Goal: Contribute content: Contribute content

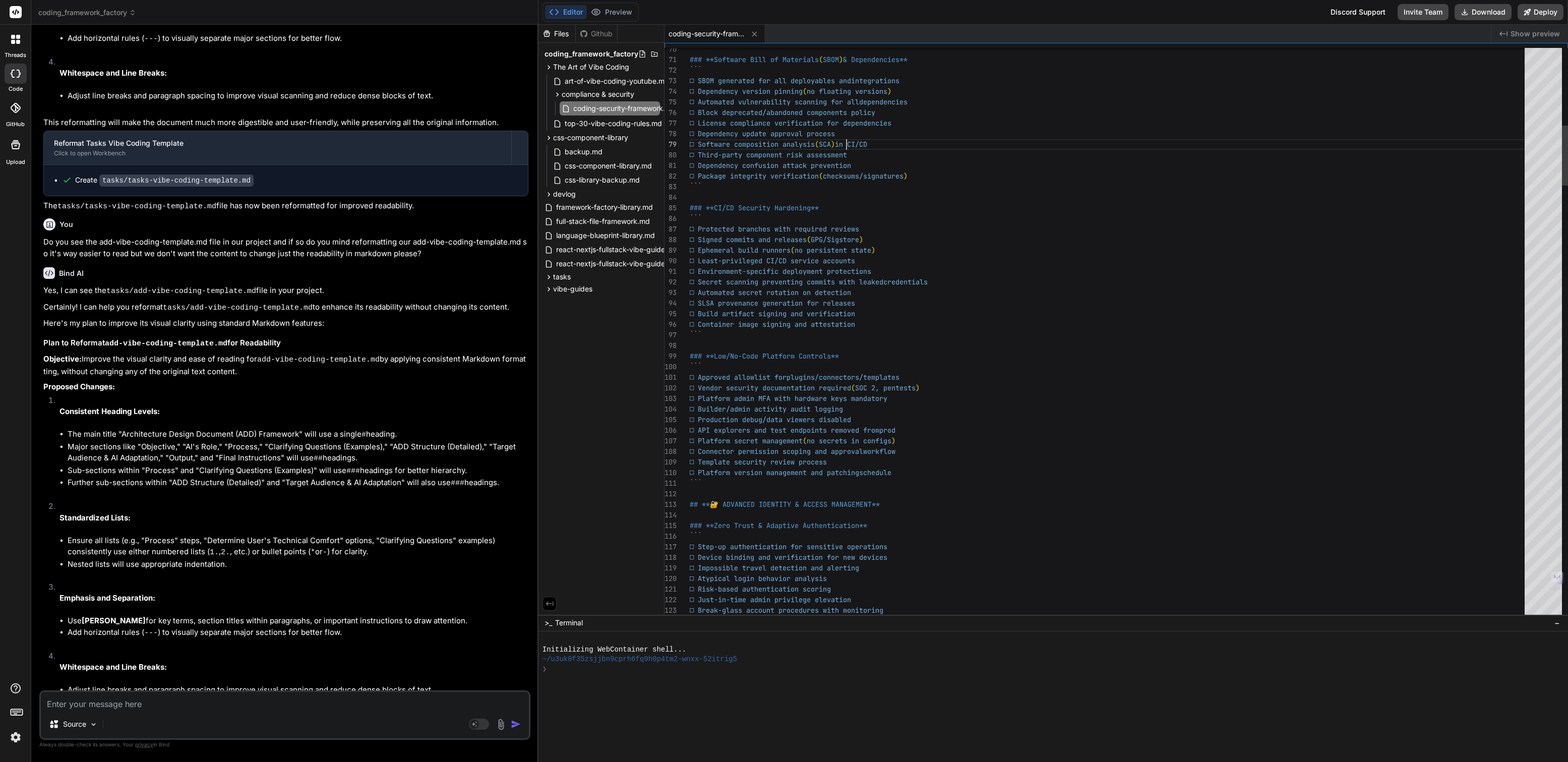
scroll to position [85, 0]
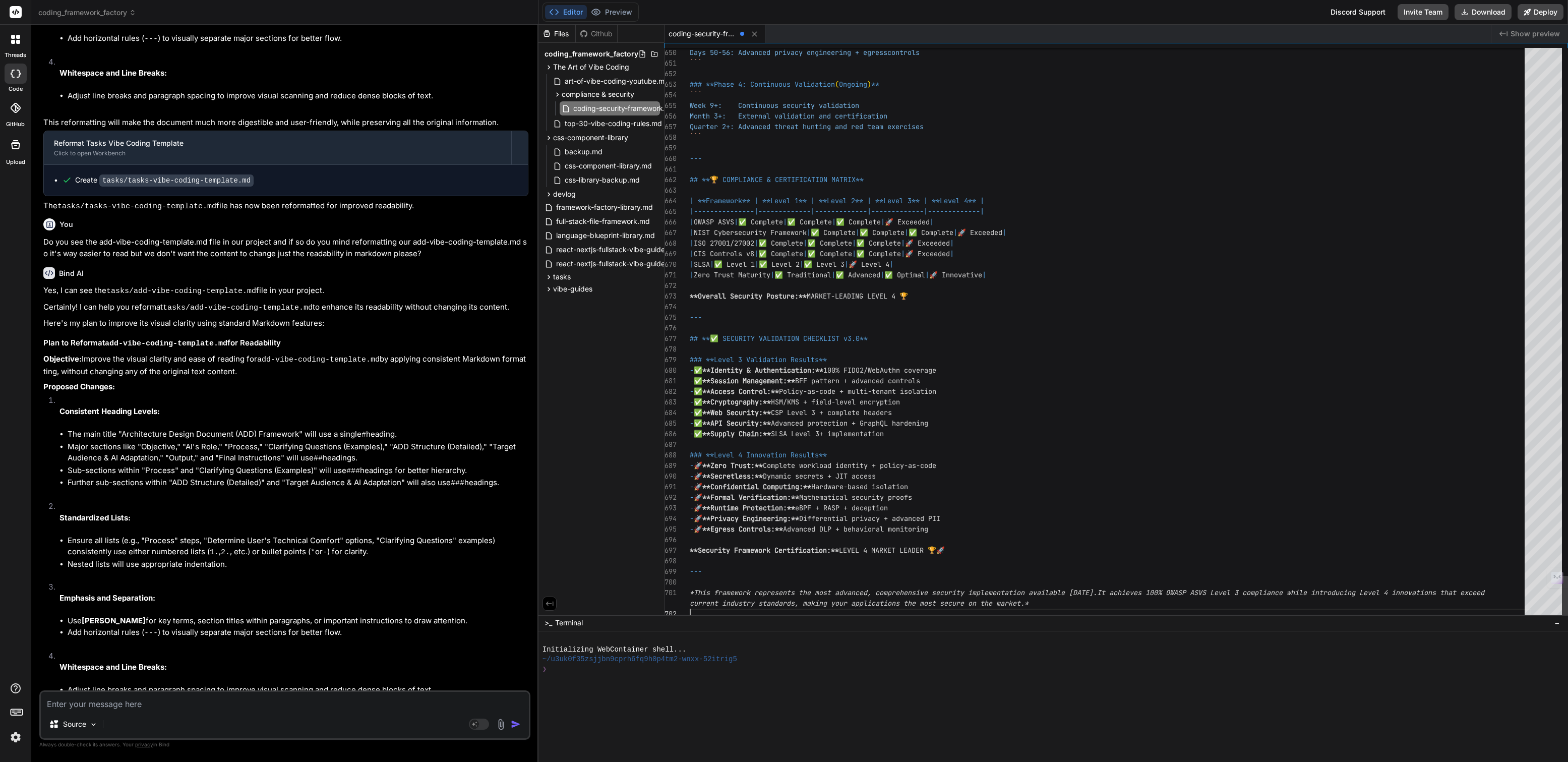
scroll to position [4, 0]
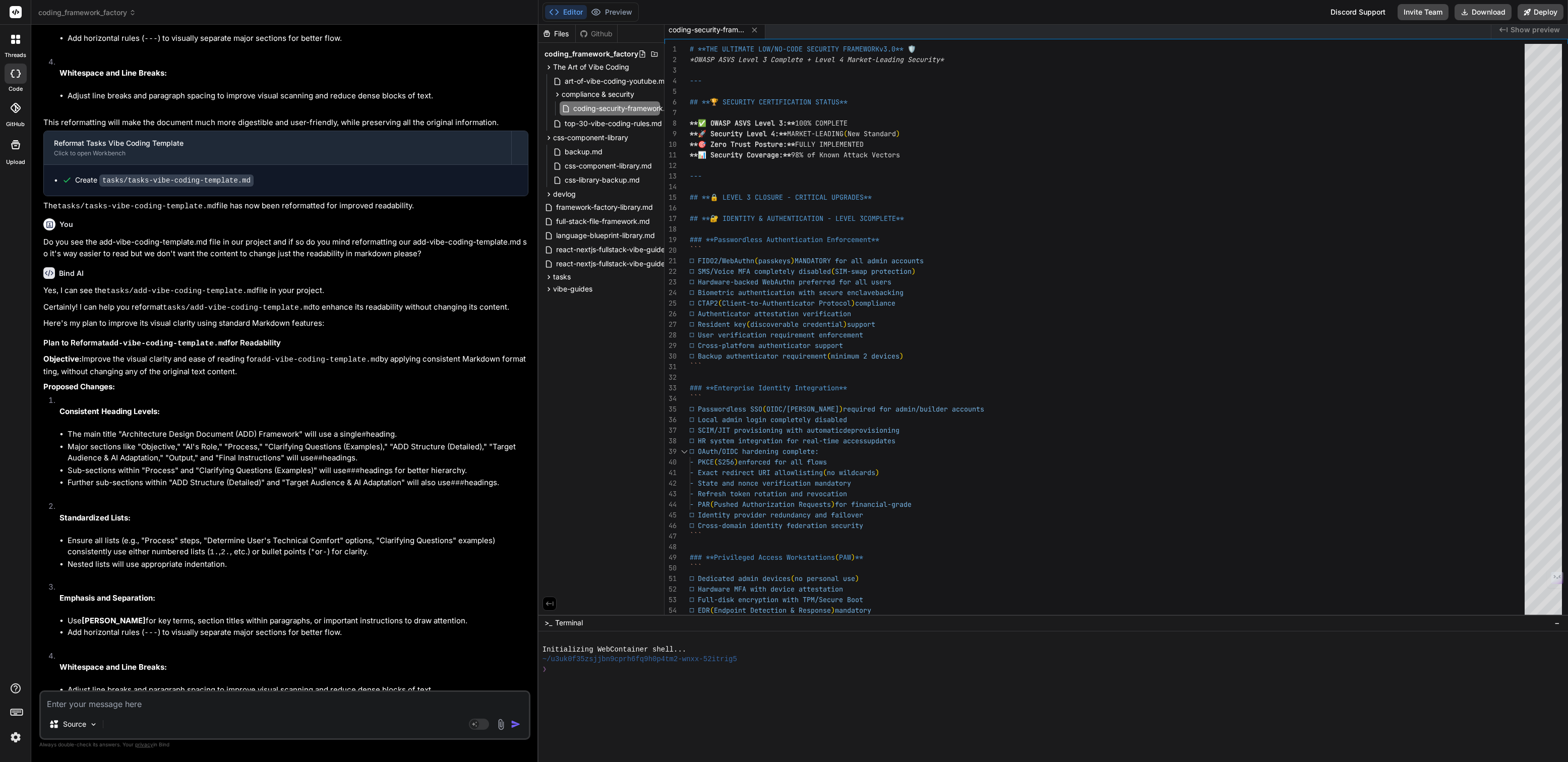
type textarea "*This framework represents the most advanced, comprehensive security implementa…"
click at [654, 92] on icon at bounding box center [654, 94] width 8 height 8
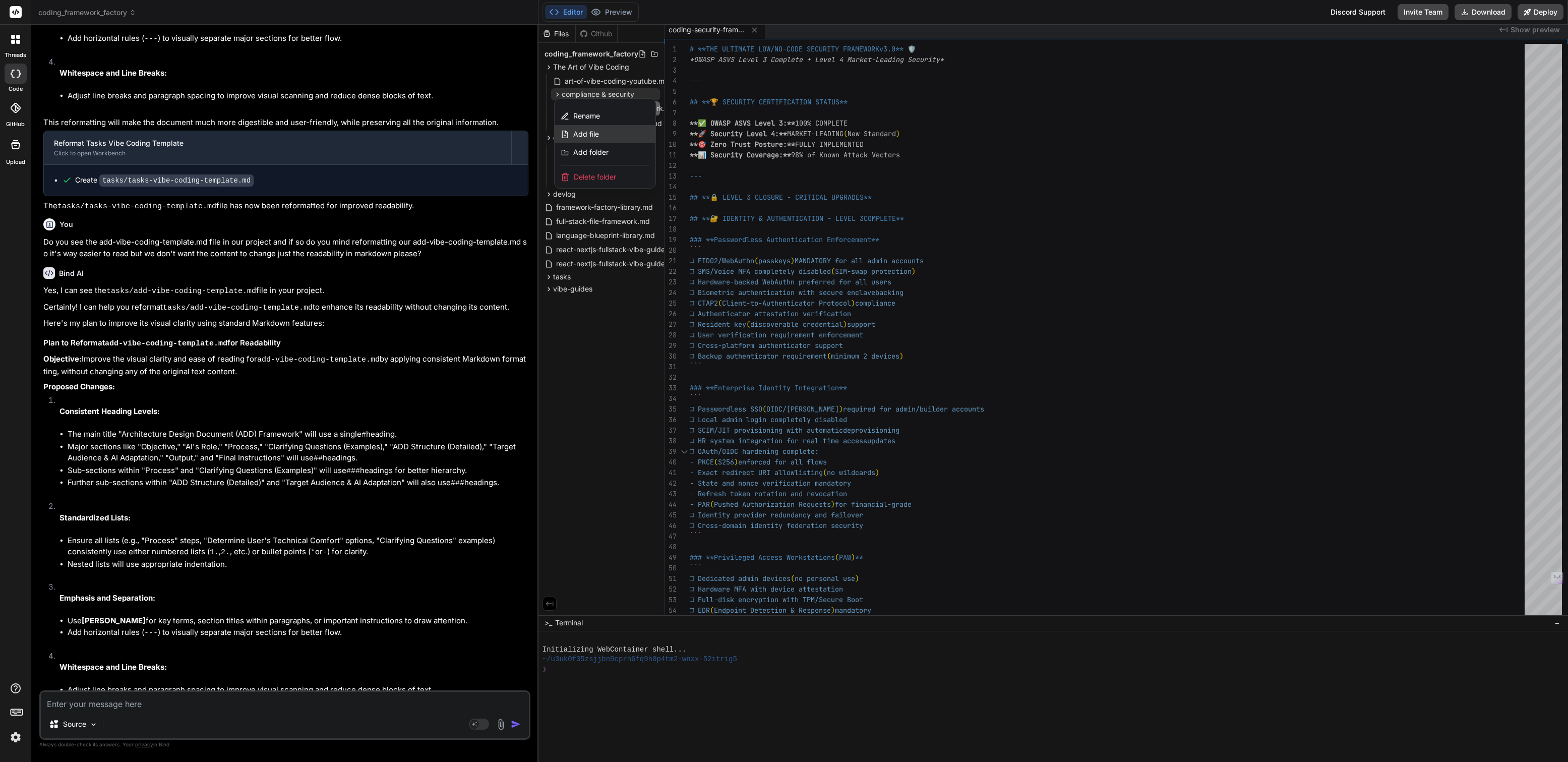
click at [590, 134] on span "Add file" at bounding box center [586, 134] width 26 height 10
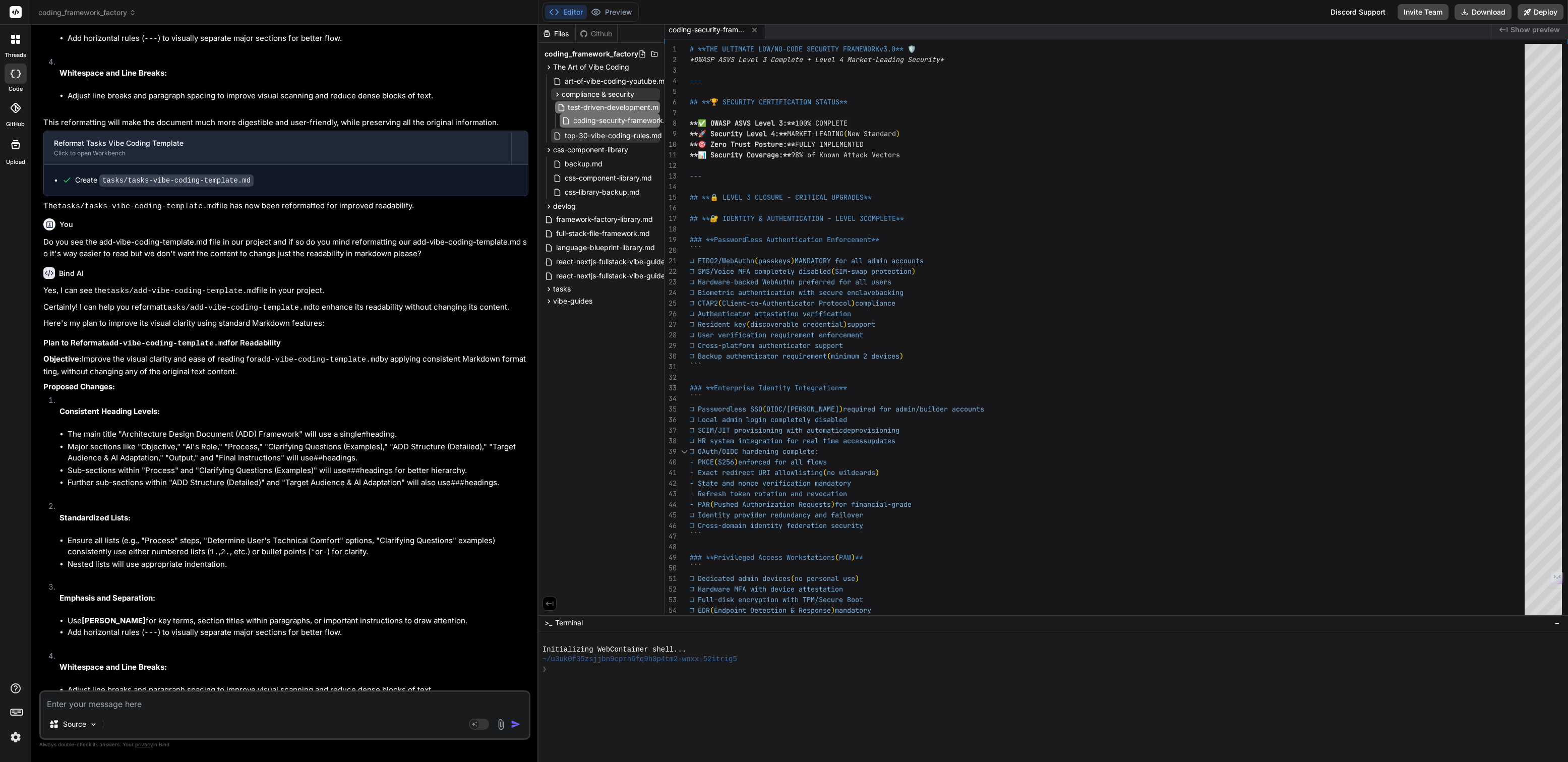
scroll to position [0, 15]
type input "test-driven-development.md"
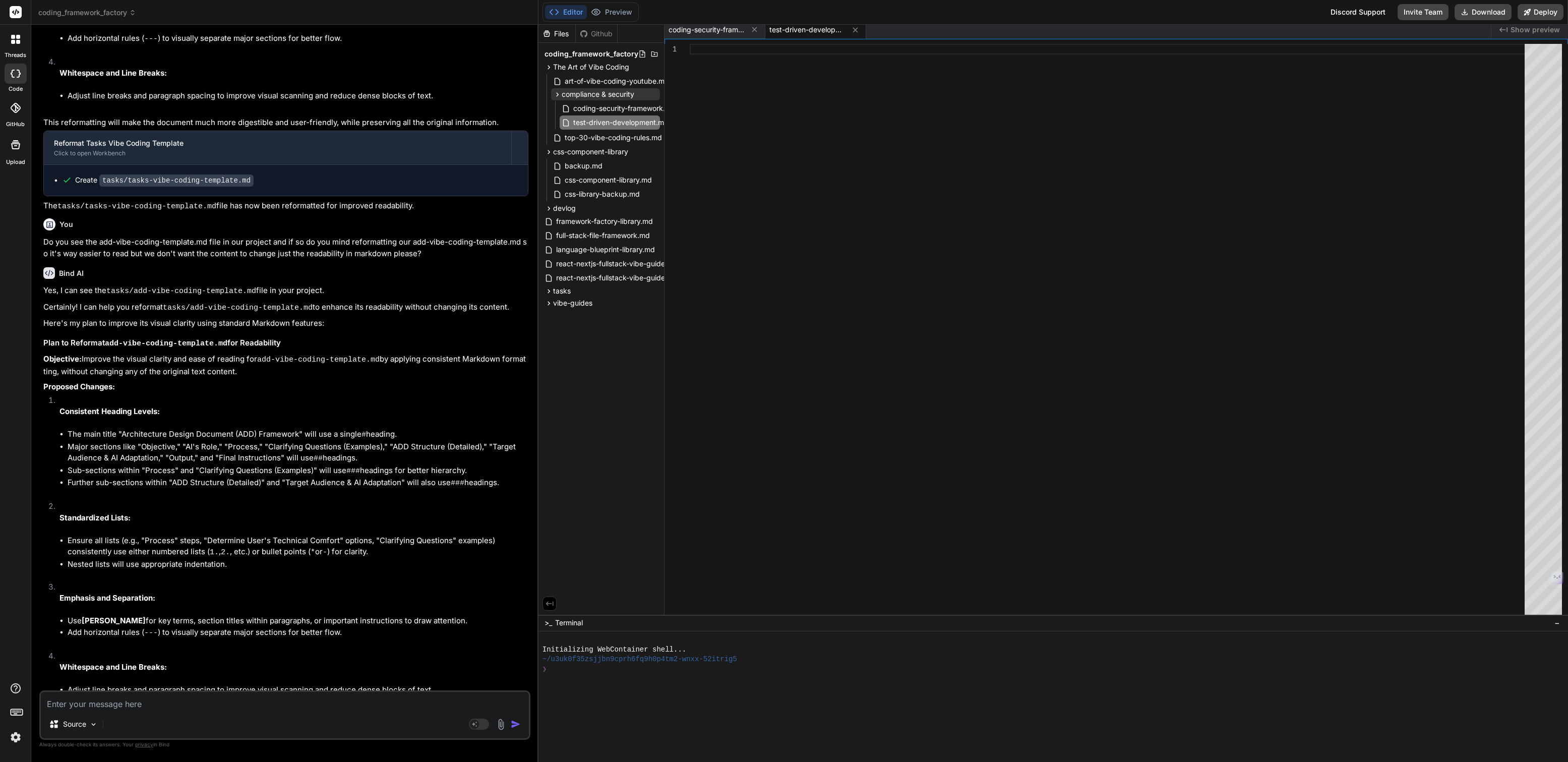
click at [713, 56] on div at bounding box center [1110, 329] width 841 height 571
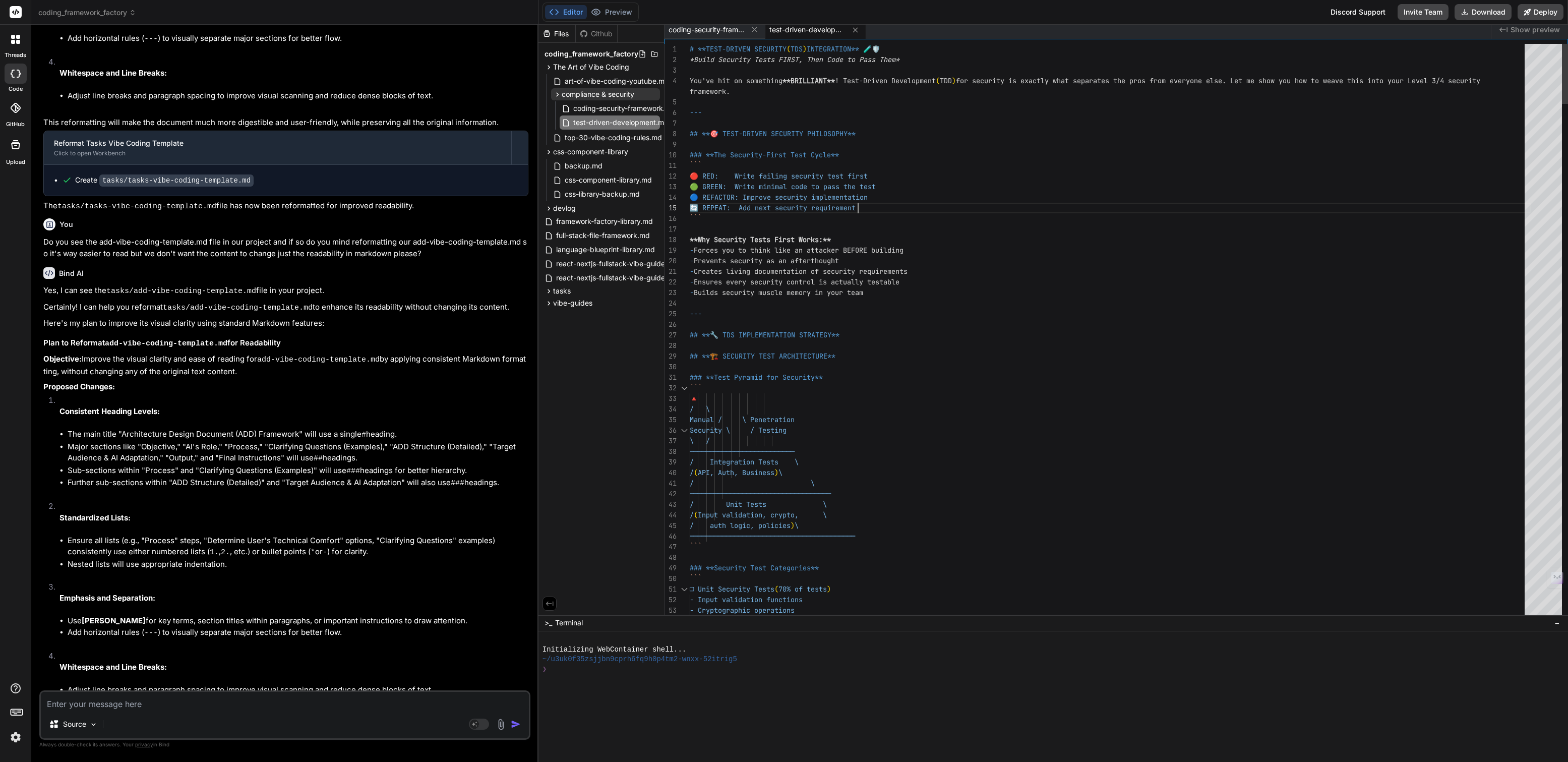
scroll to position [53, 0]
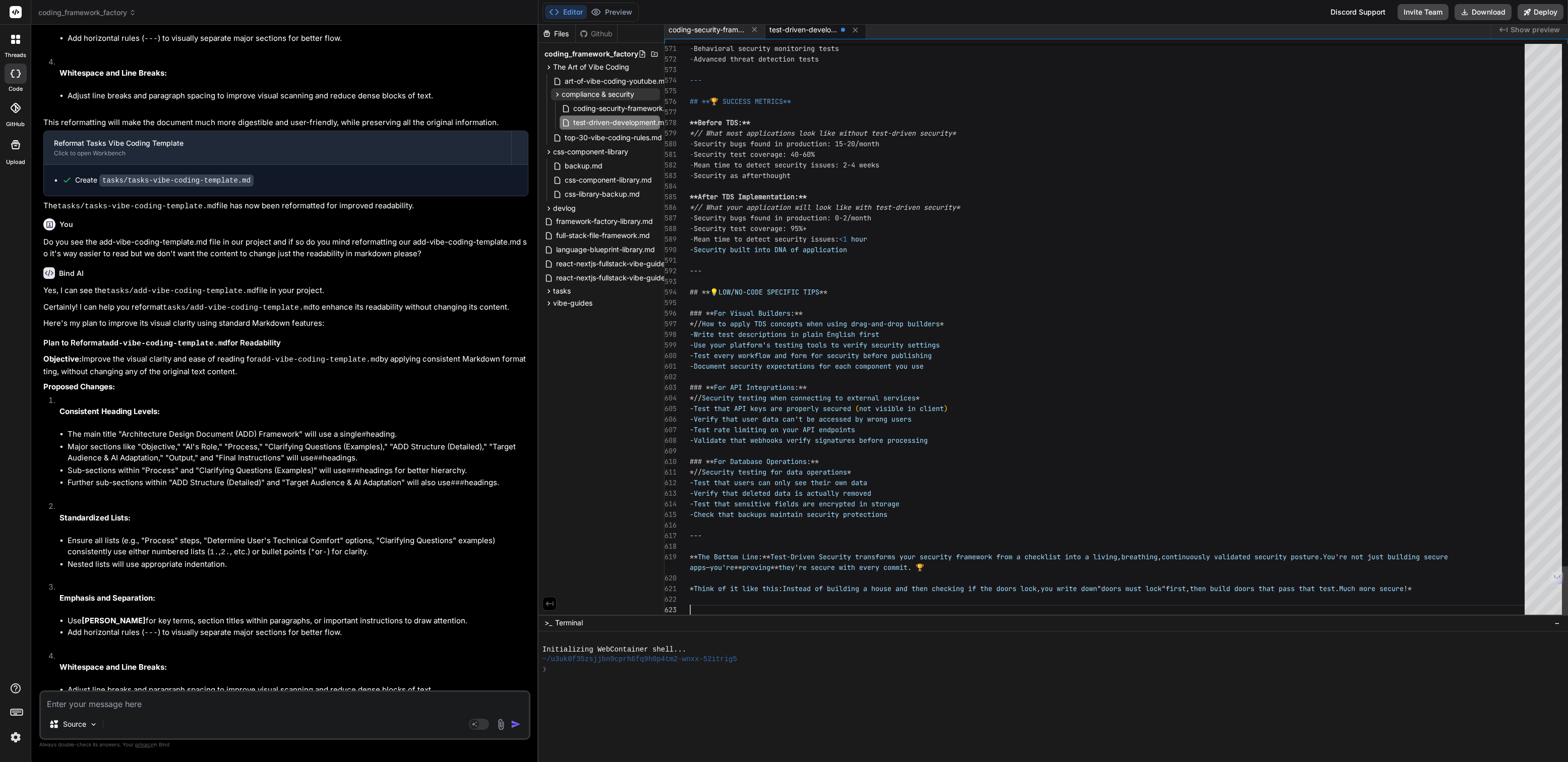
scroll to position [42, 0]
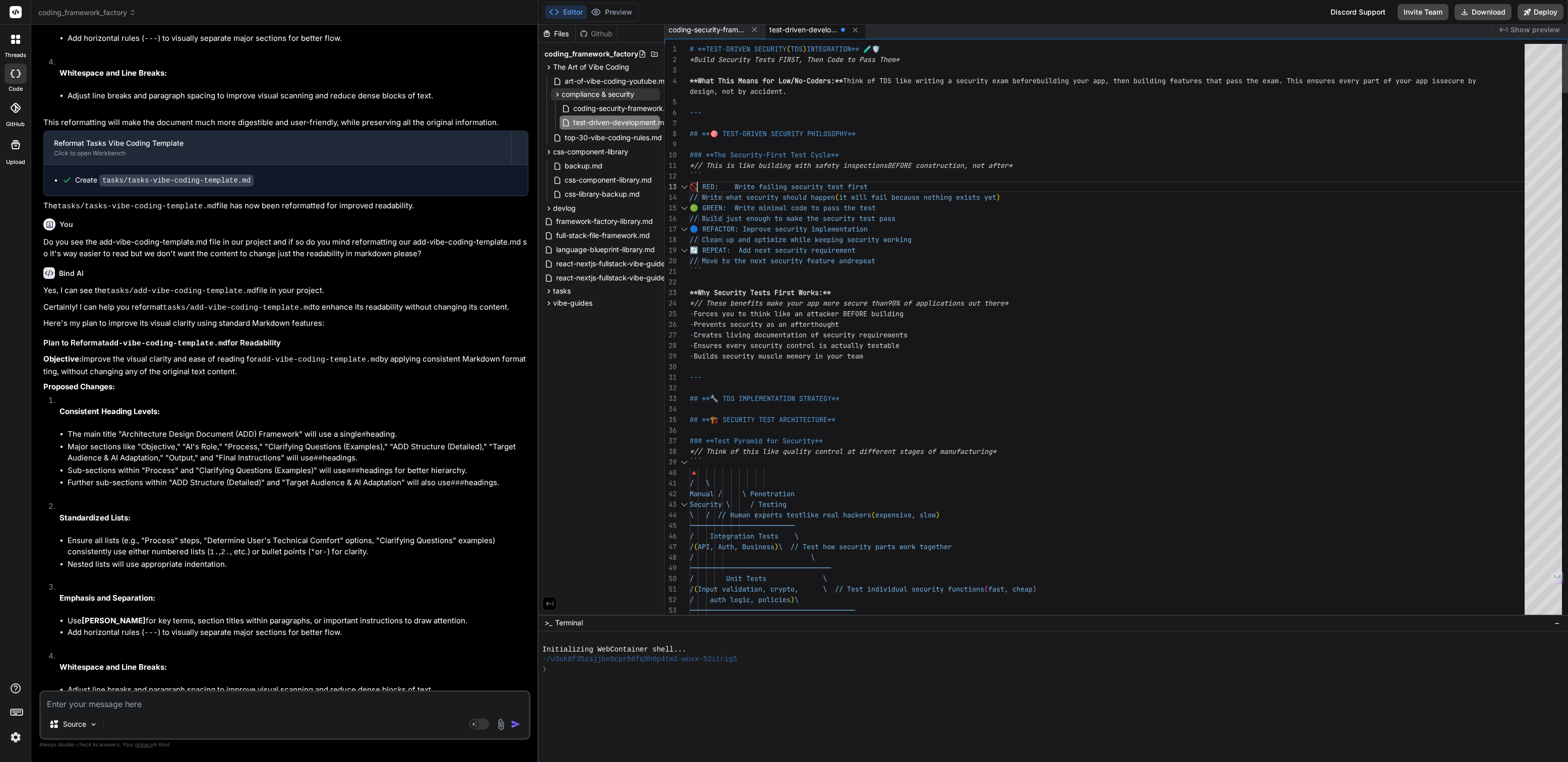
scroll to position [53, 0]
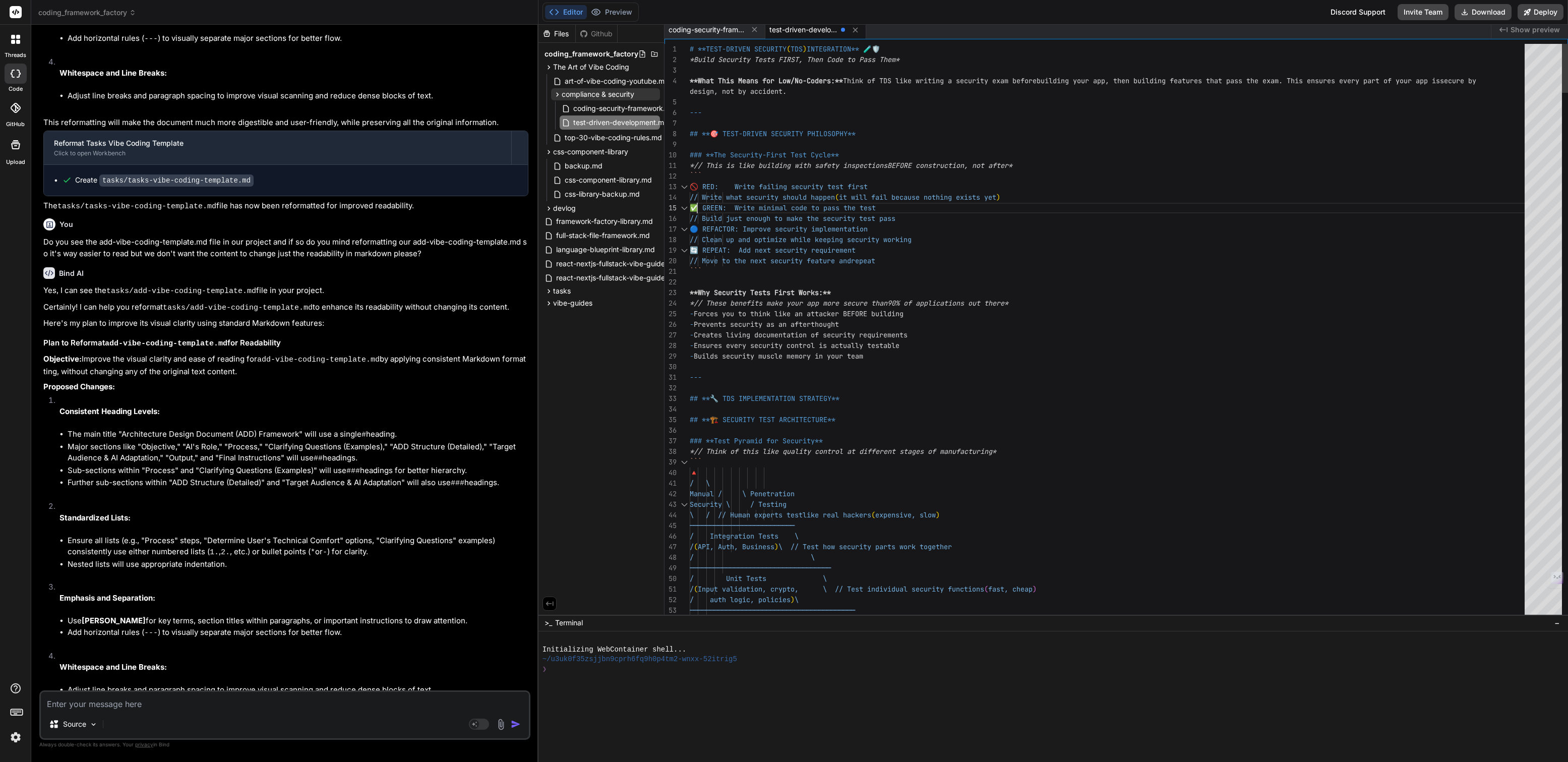
scroll to position [74, 0]
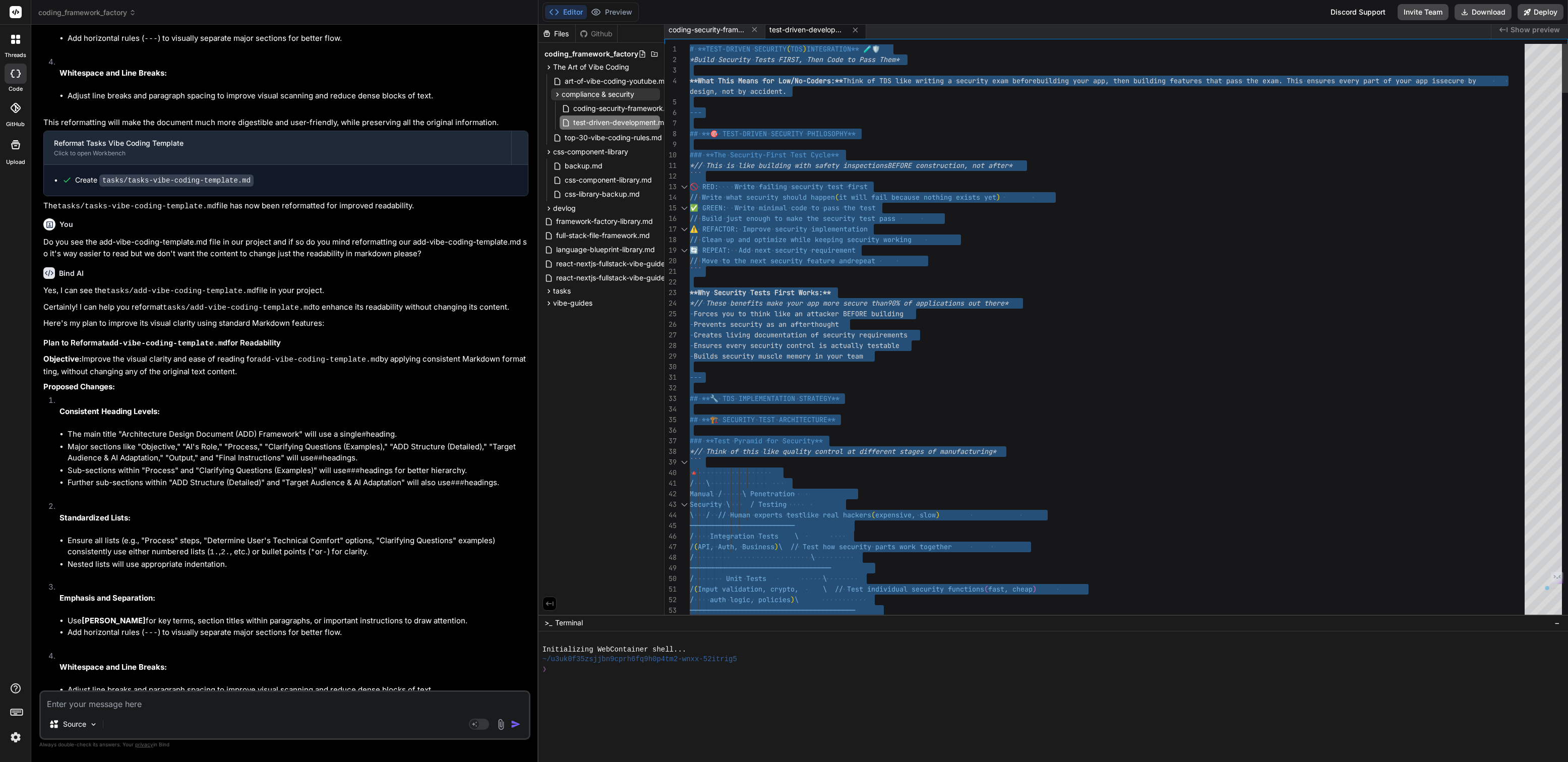
type textarea "The combination of comprehensive security controls + tests-first methodology + …"
